Goal: Navigation & Orientation: Locate item on page

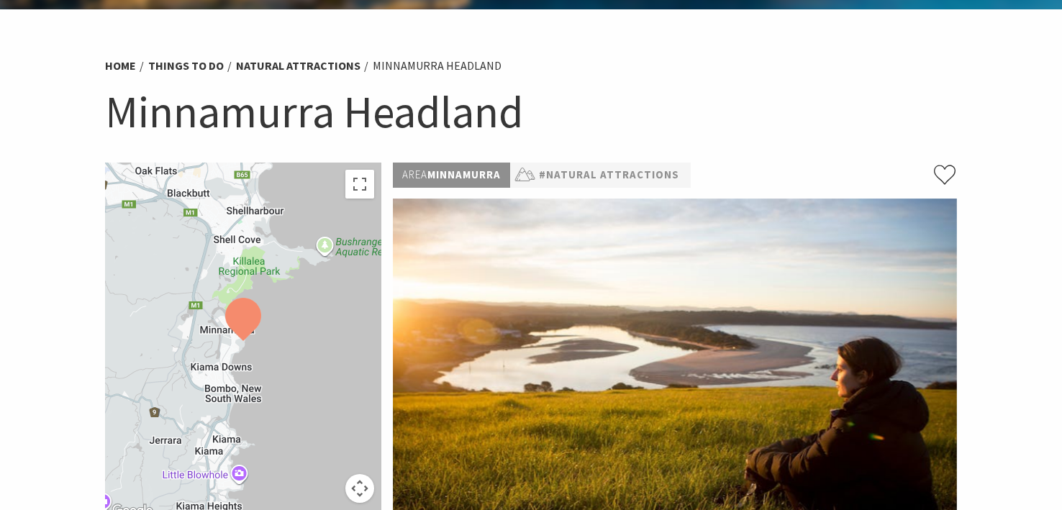
scroll to position [328, 0]
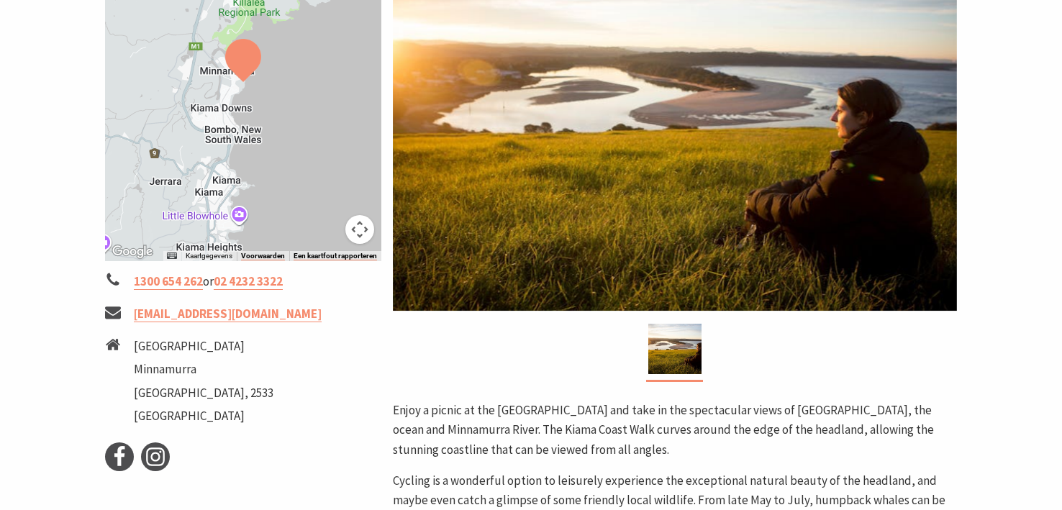
click at [238, 112] on div at bounding box center [243, 83] width 276 height 358
click at [365, 227] on button "Bedieningsopties voor de kaartweergave" at bounding box center [360, 229] width 29 height 29
click at [315, 227] on button "Uitzoomen" at bounding box center [324, 229] width 29 height 29
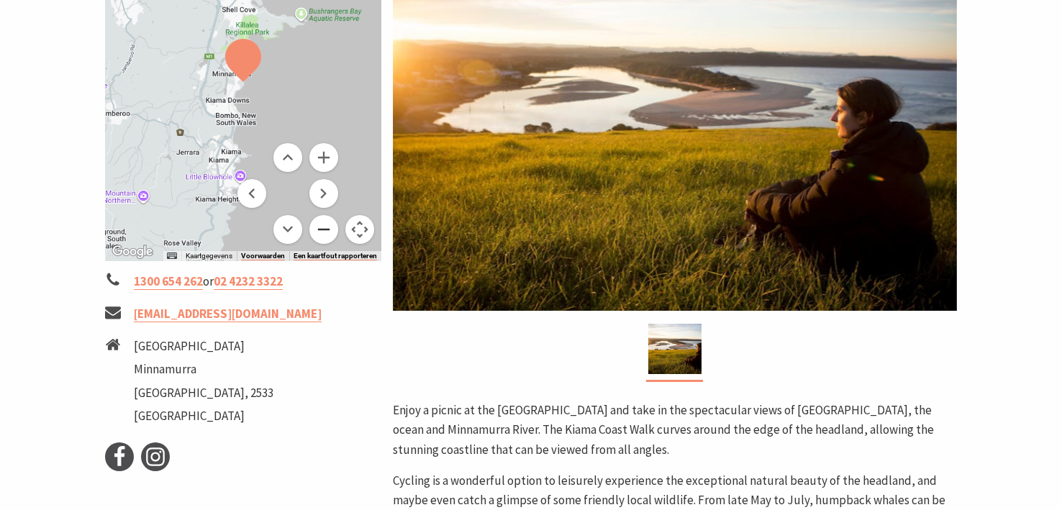
click at [315, 226] on button "Uitzoomen" at bounding box center [324, 229] width 29 height 29
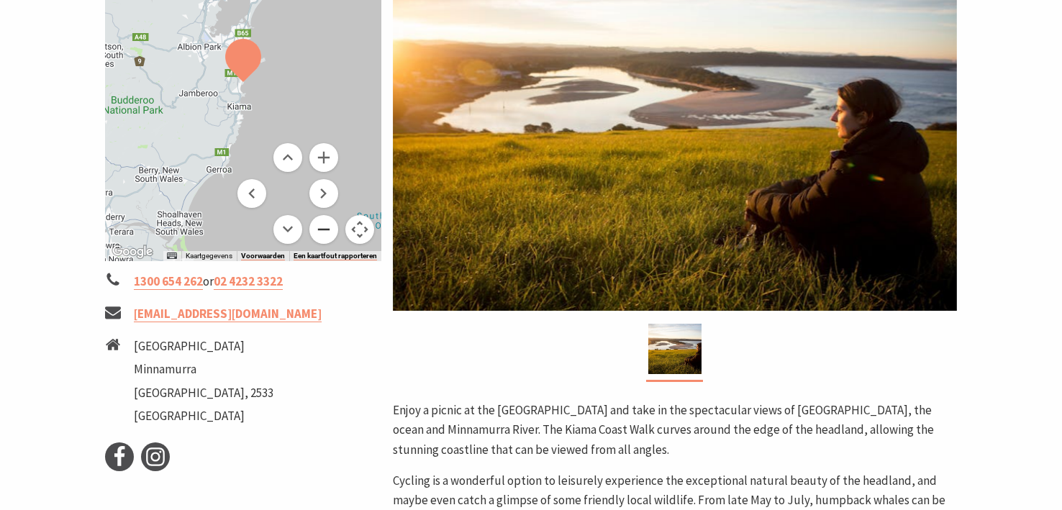
click at [315, 225] on button "Uitzoomen" at bounding box center [324, 229] width 29 height 29
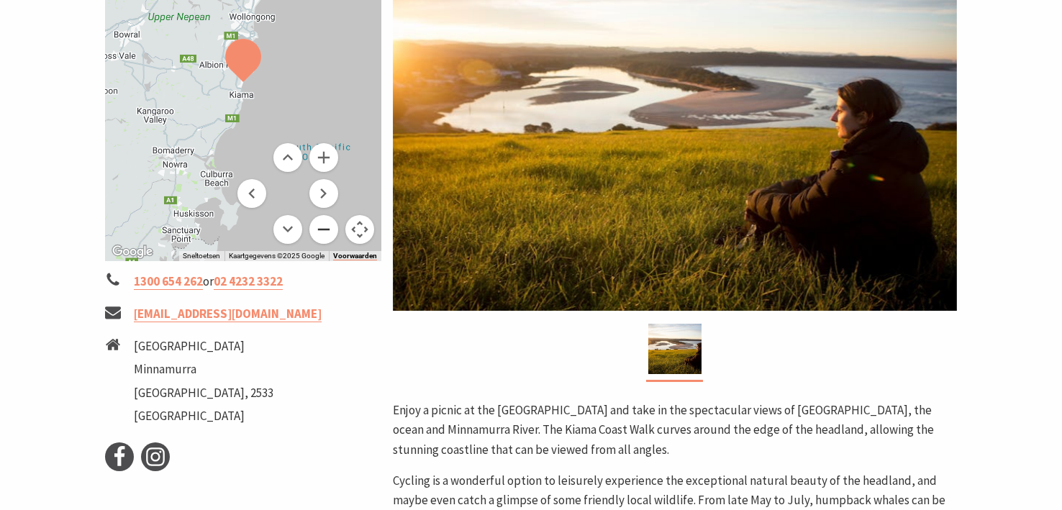
click at [315, 225] on button "Uitzoomen" at bounding box center [324, 229] width 29 height 29
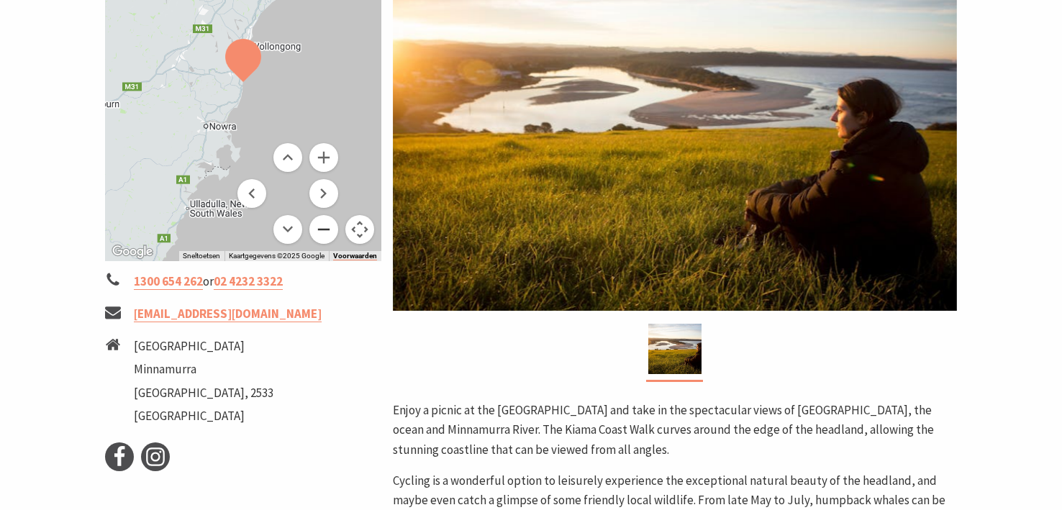
click at [315, 225] on button "Uitzoomen" at bounding box center [324, 229] width 29 height 29
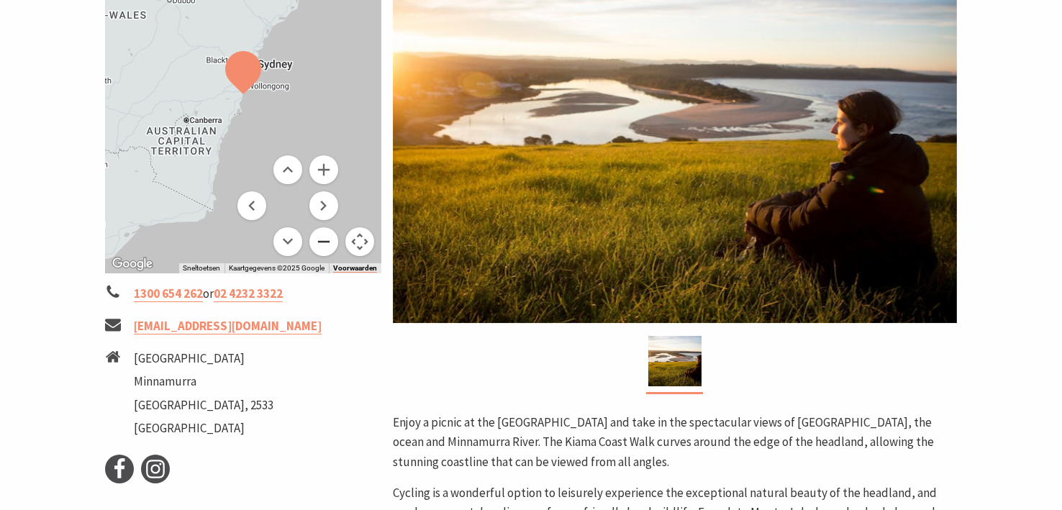
scroll to position [306, 0]
